Goal: Check status: Check status

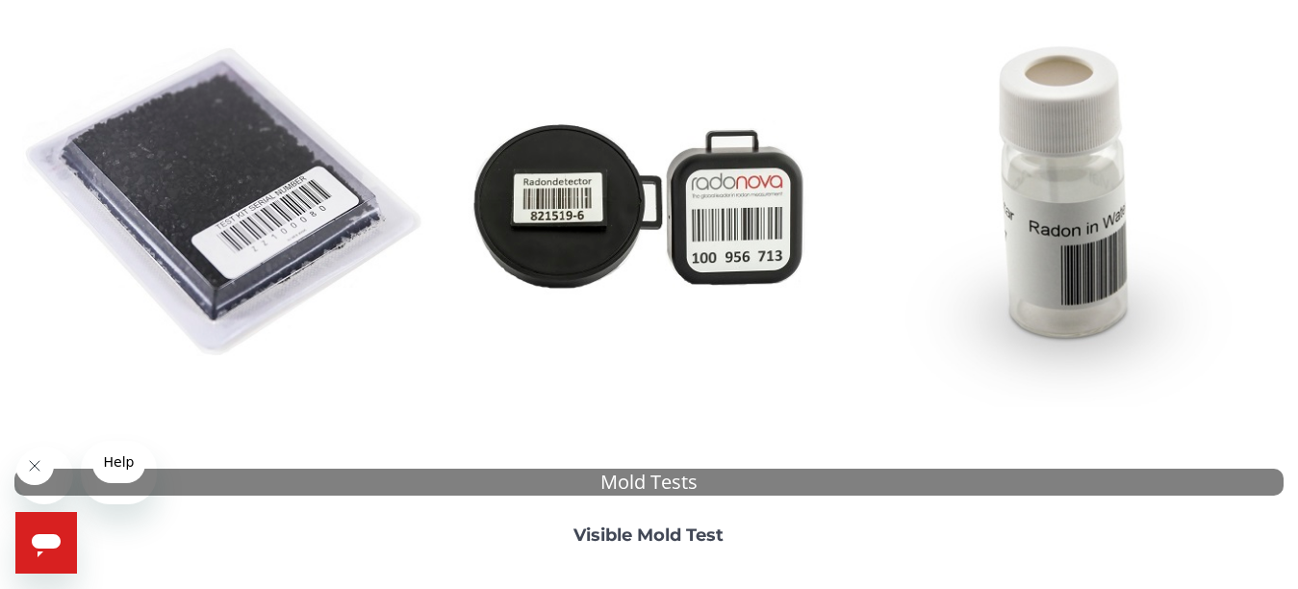
scroll to position [385, 0]
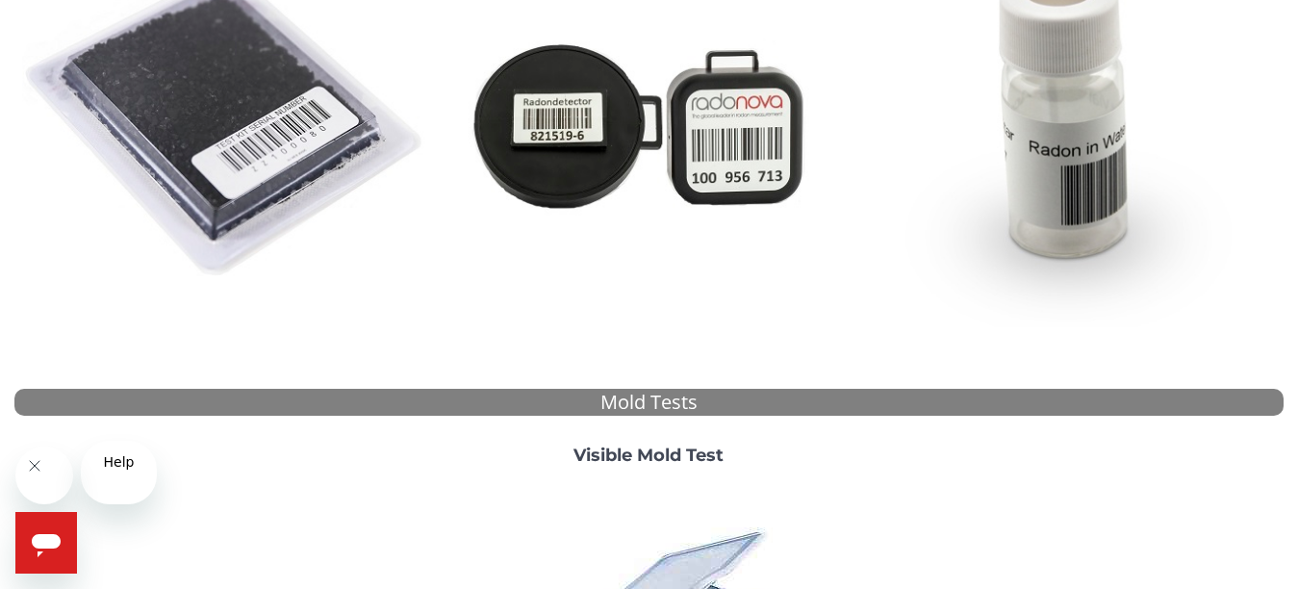
click at [194, 214] on img at bounding box center [226, 123] width 408 height 408
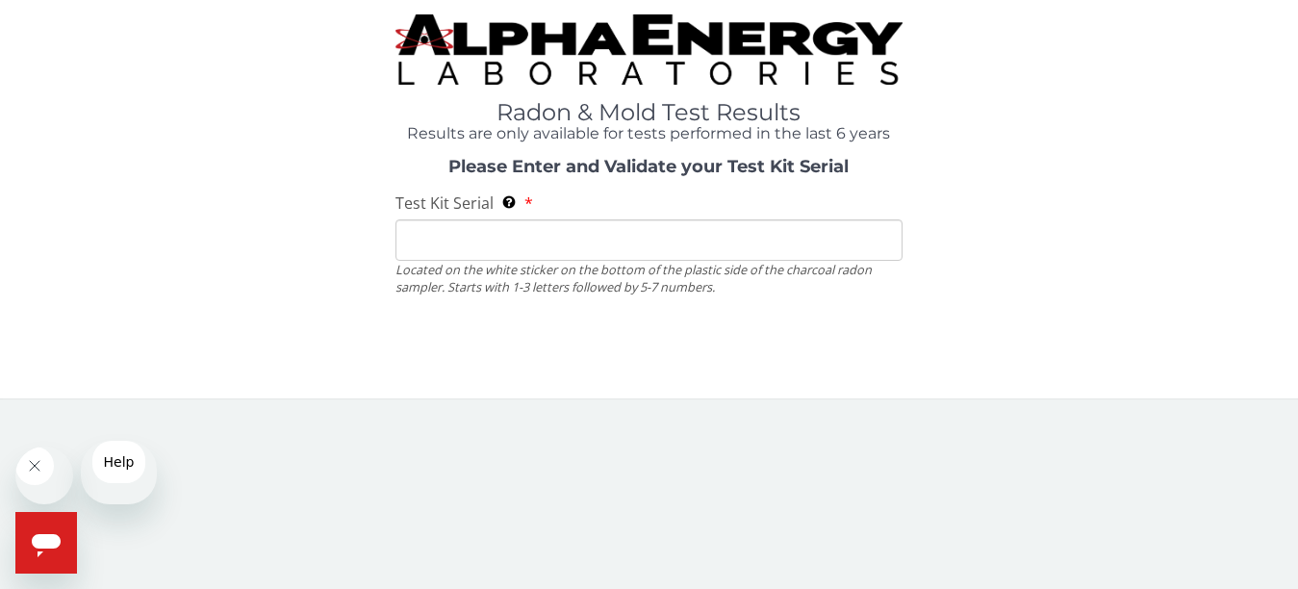
scroll to position [83, 0]
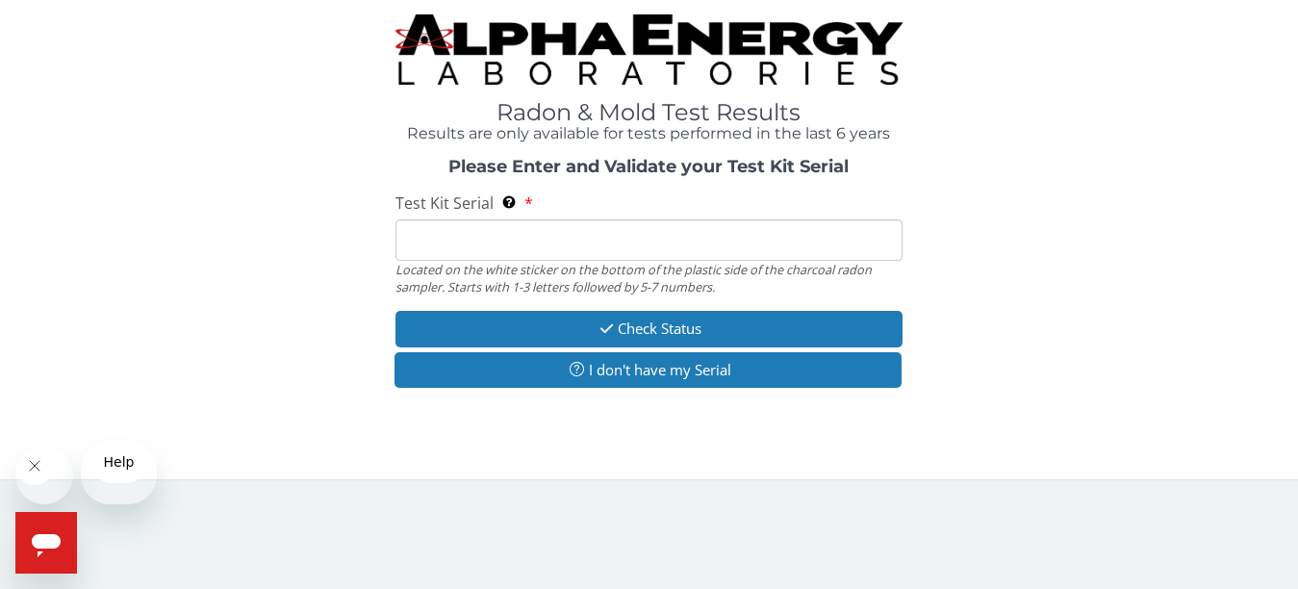
click at [424, 250] on input "Test Kit Serial Located on the white sticker on the bottom of the plastic side …" at bounding box center [650, 239] width 508 height 41
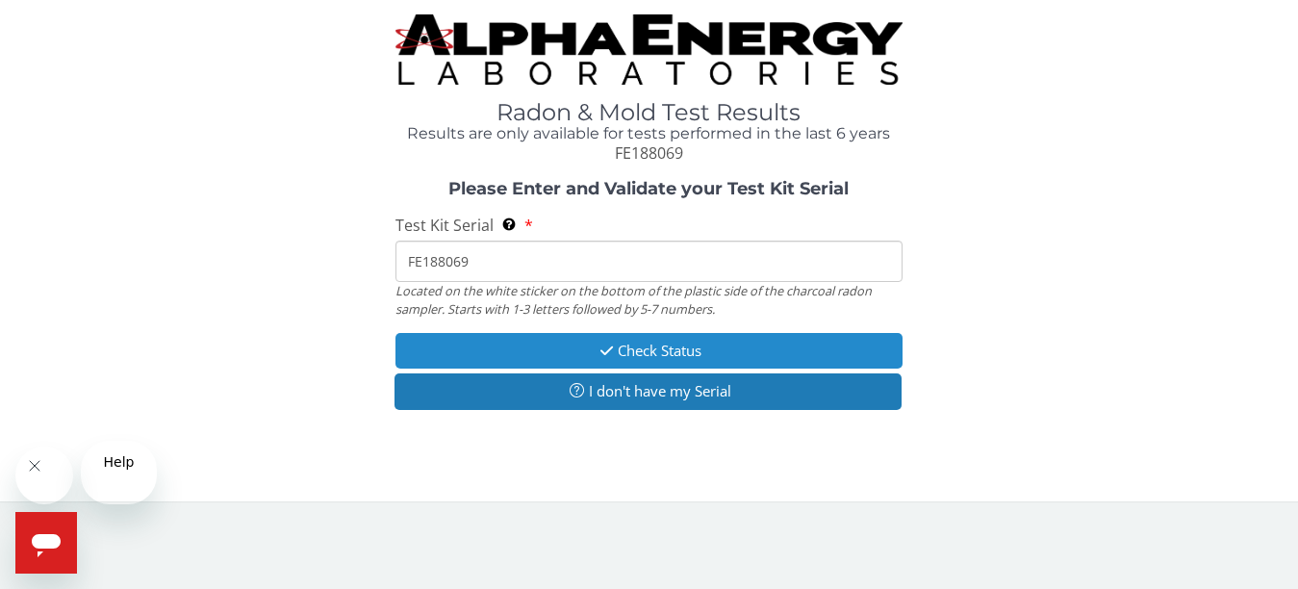
type input "FE188069"
click at [607, 358] on icon "button" at bounding box center [607, 351] width 22 height 14
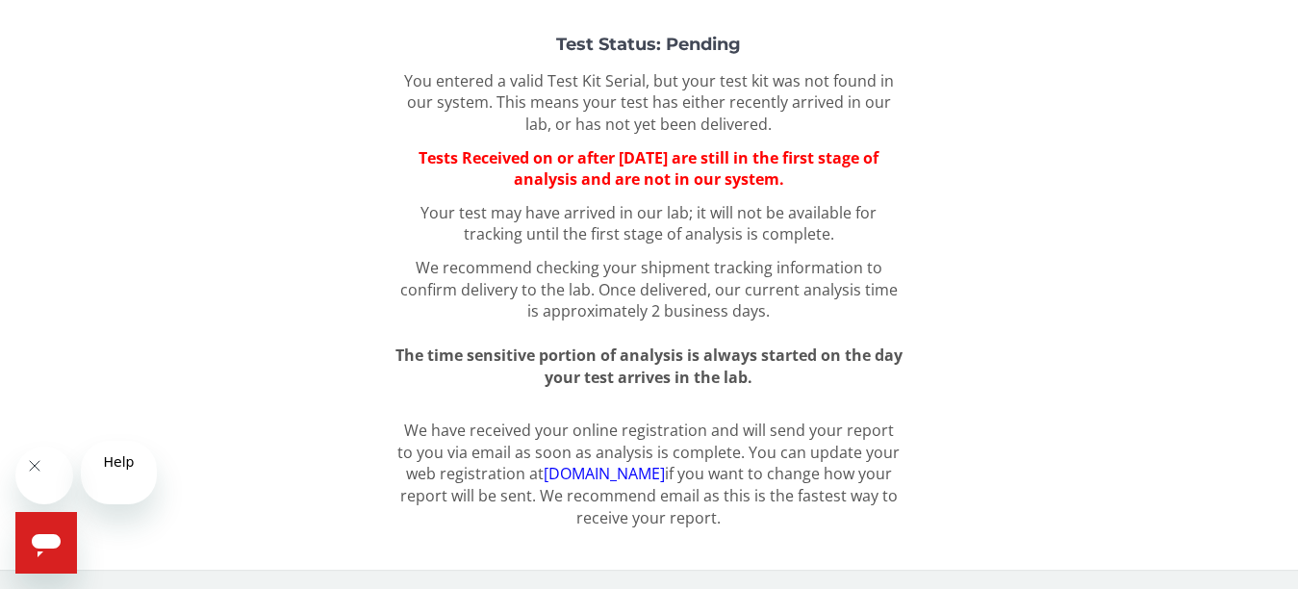
scroll to position [0, 0]
